Goal: Information Seeking & Learning: Check status

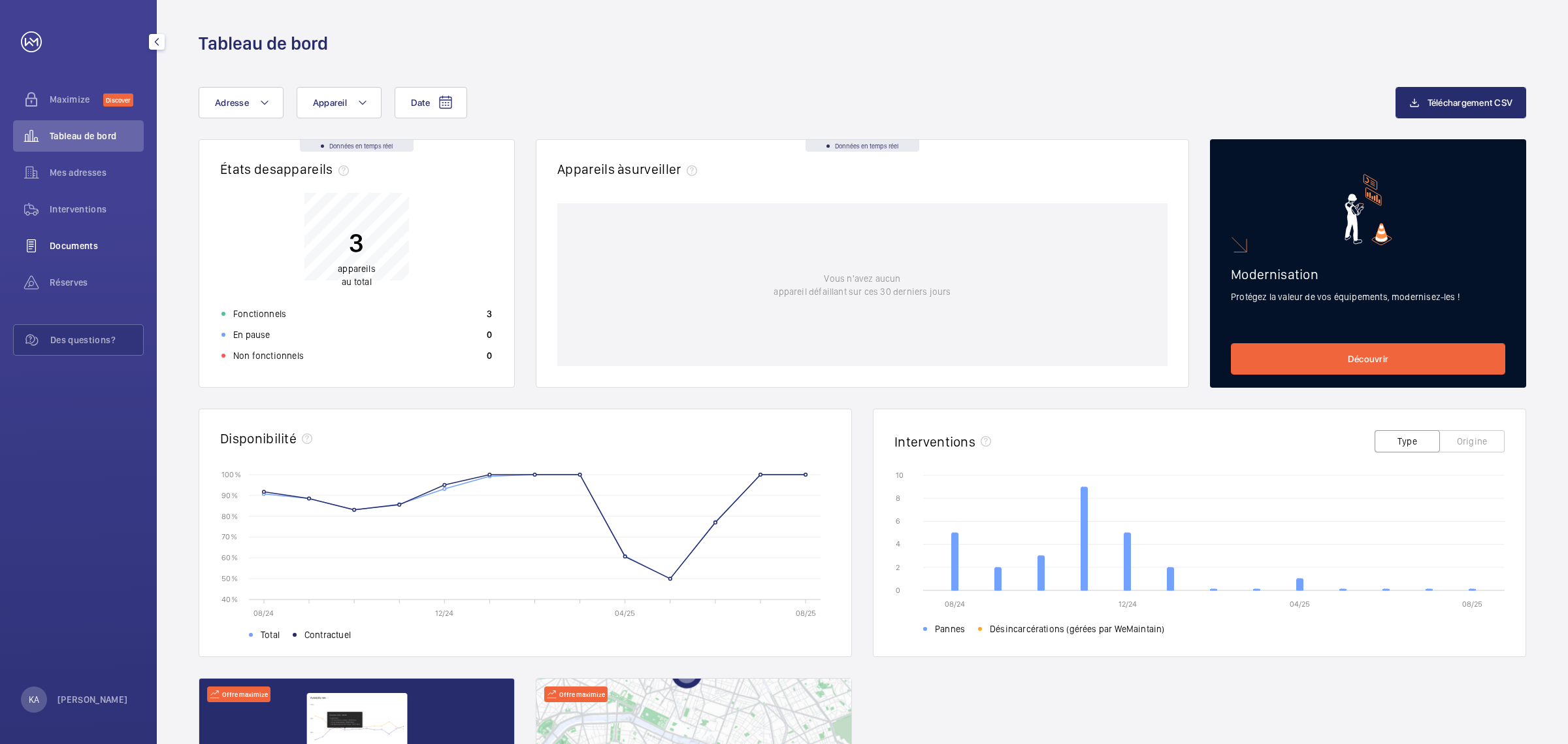
click at [77, 242] on span "Documents" at bounding box center [97, 246] width 94 height 13
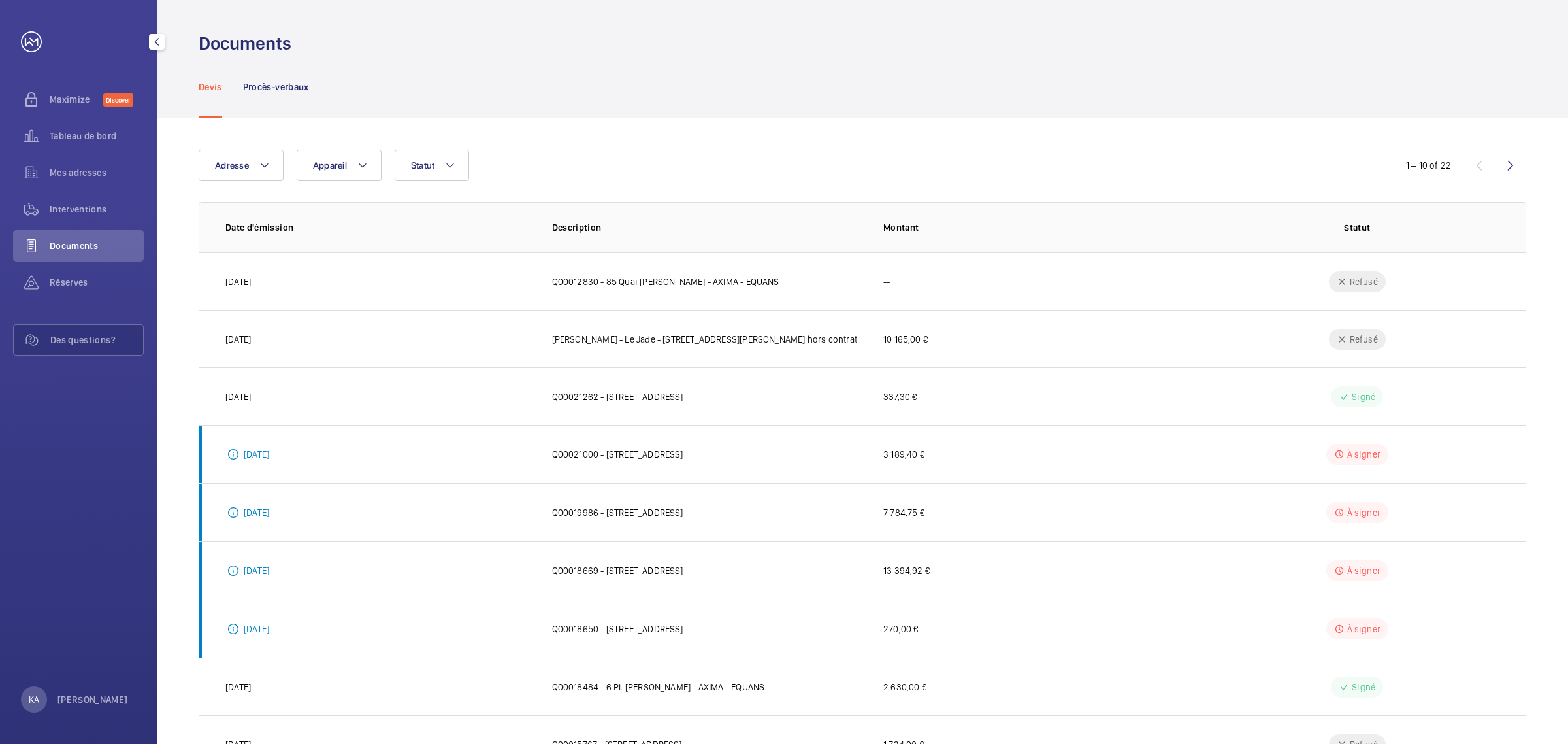
click at [65, 247] on span "Documents" at bounding box center [97, 246] width 94 height 13
click at [292, 88] on p "Procès-verbaux" at bounding box center [276, 87] width 66 height 13
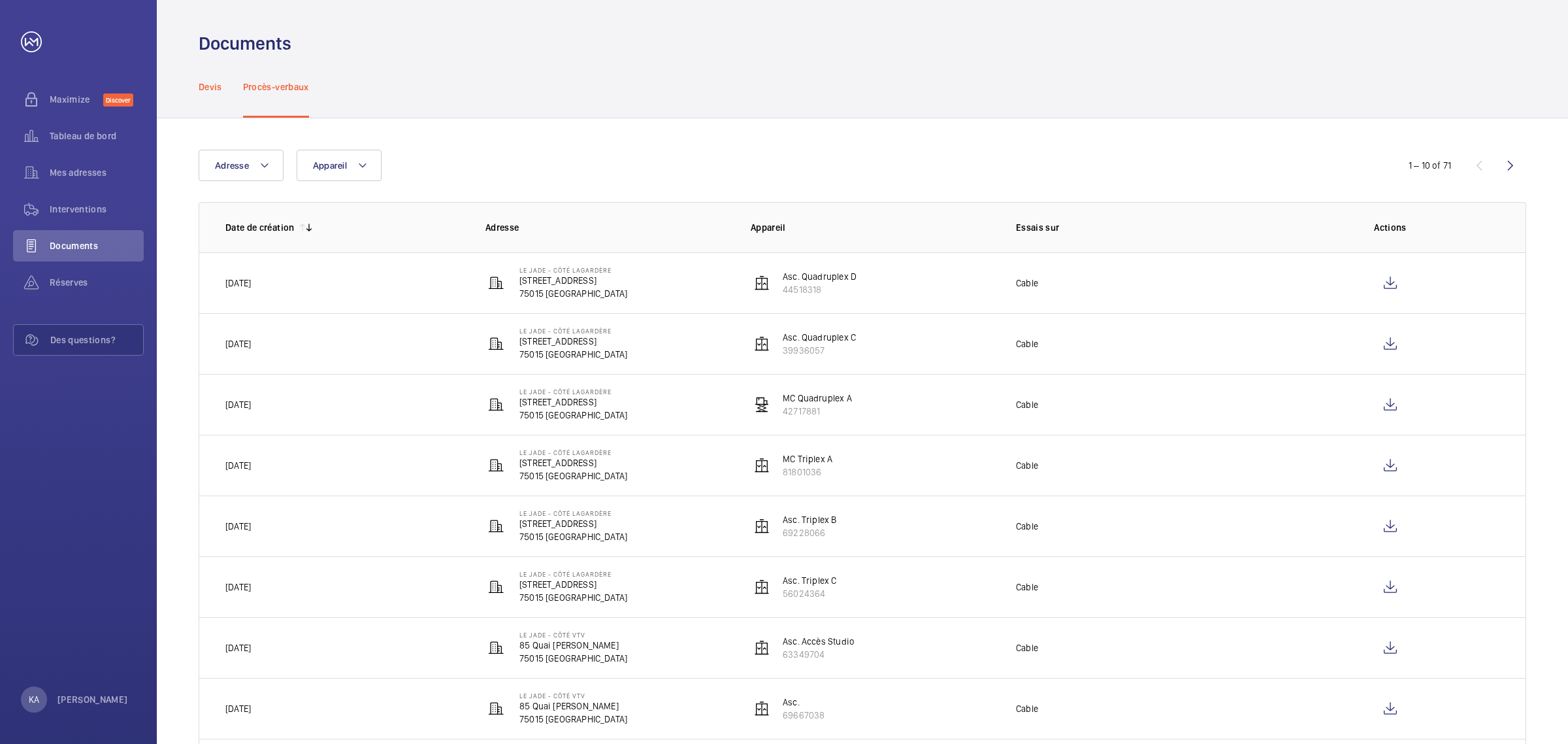
click at [210, 86] on p "Devis" at bounding box center [210, 87] width 23 height 13
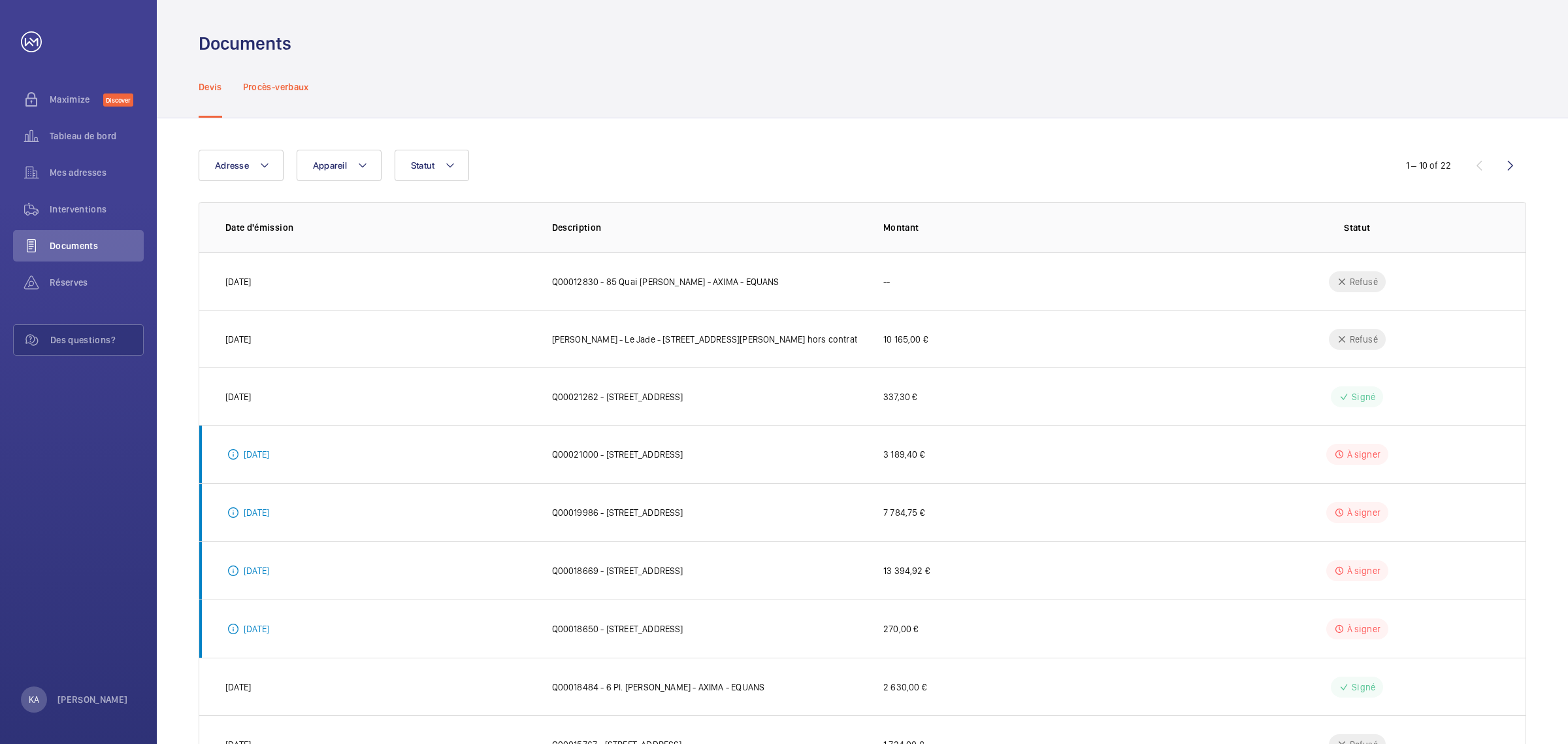
click at [260, 84] on p "Procès-verbaux" at bounding box center [276, 87] width 66 height 13
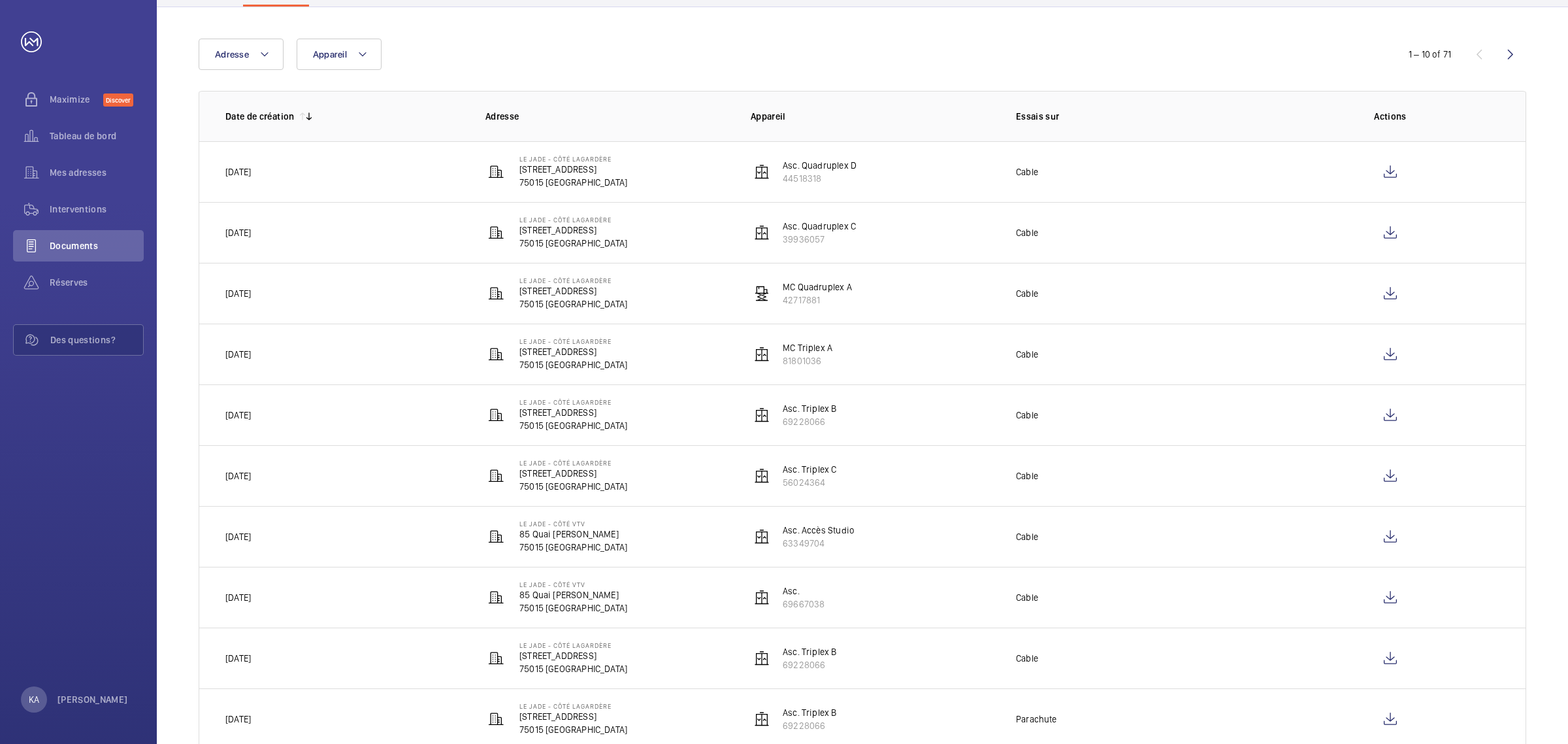
scroll to position [70, 0]
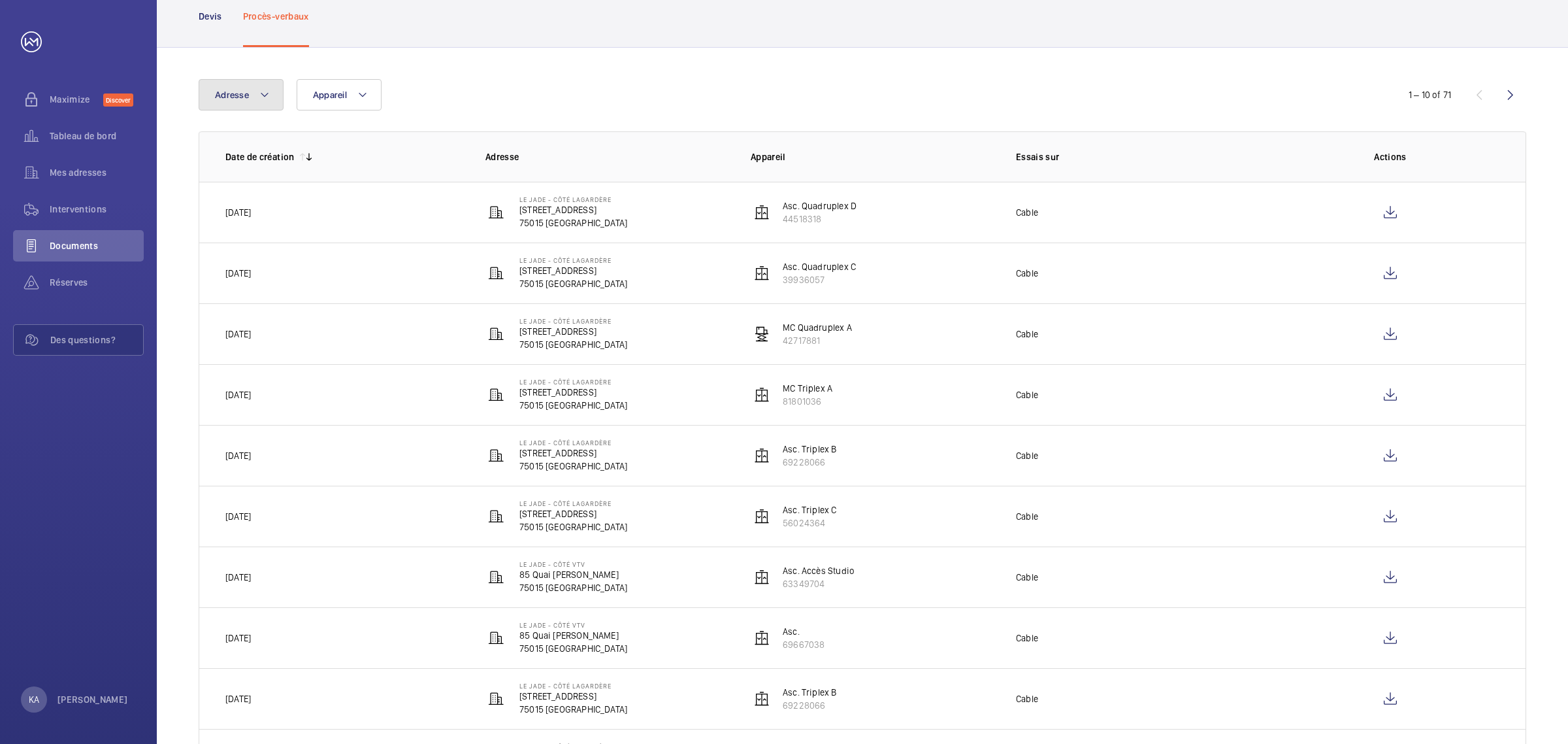
click at [272, 87] on button "Adresse" at bounding box center [241, 94] width 85 height 32
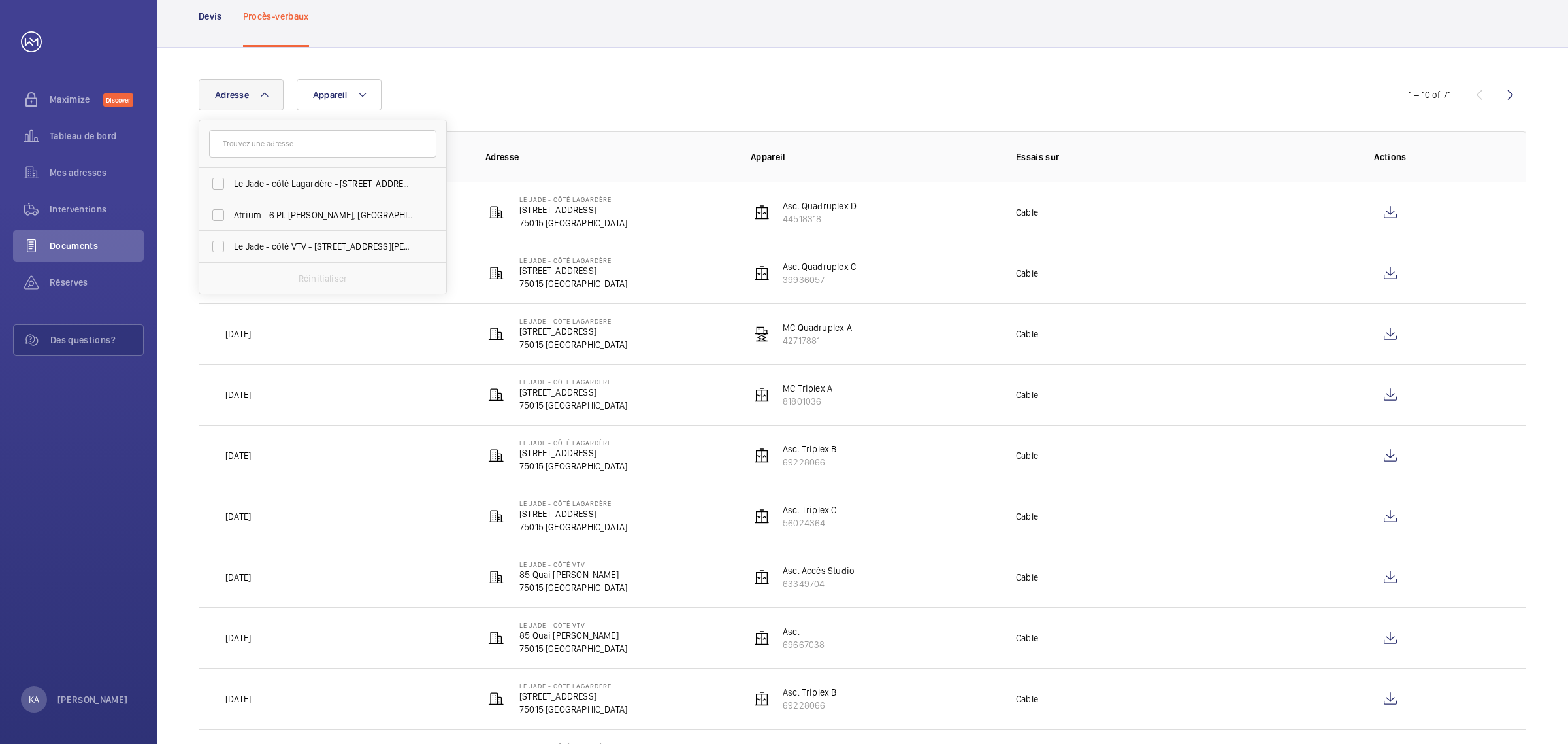
click at [270, 89] on button "Adresse" at bounding box center [241, 94] width 85 height 32
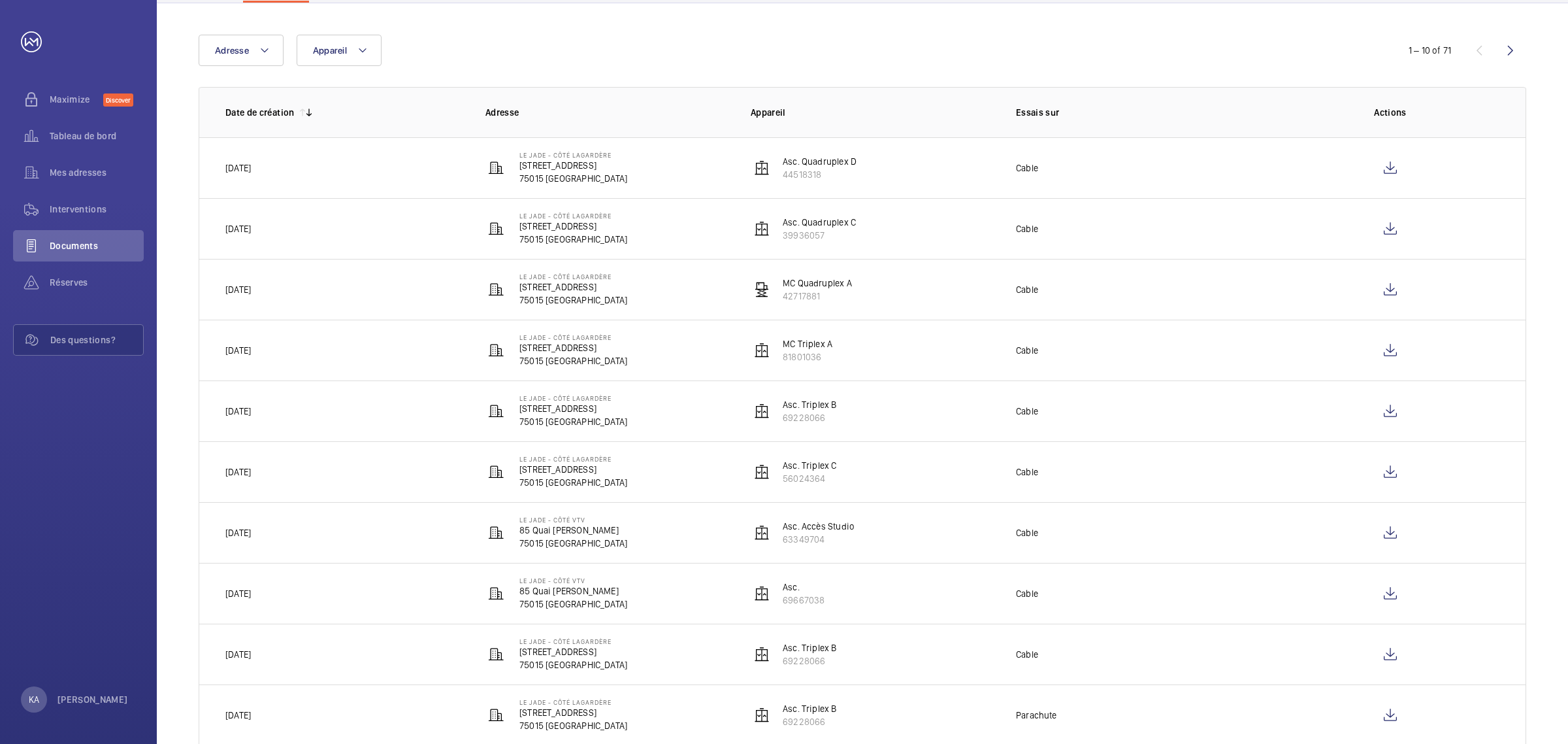
scroll to position [152, 0]
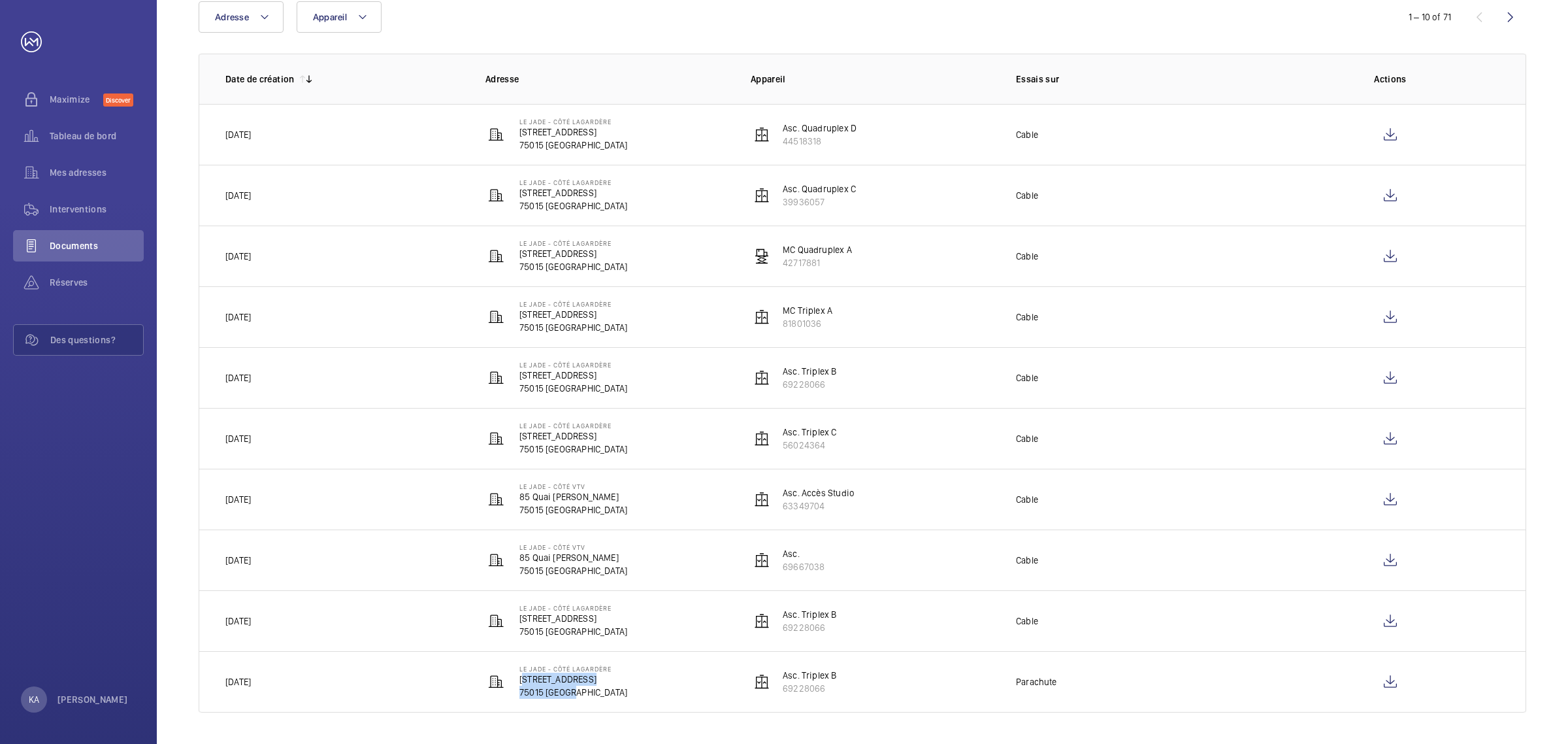
drag, startPoint x: 594, startPoint y: 700, endPoint x: 515, endPoint y: 678, distance: 82.0
click at [515, 678] on td "Le Jade - côté Lagardère [STREET_ADDRESS]" at bounding box center [597, 681] width 265 height 61
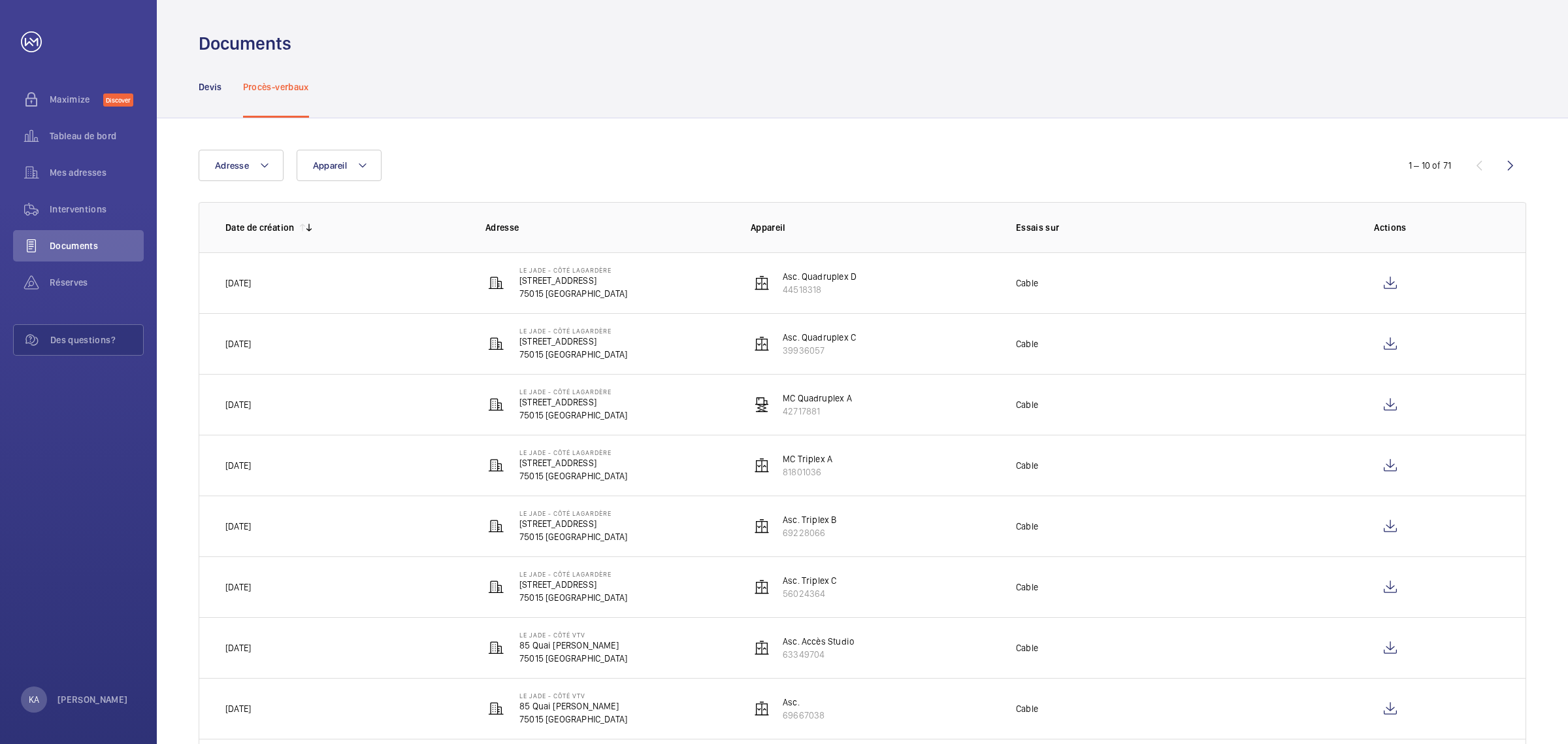
click at [426, 77] on div "Devis Procès-verbaux" at bounding box center [862, 87] width 1327 height 62
